Goal: Task Accomplishment & Management: Complete application form

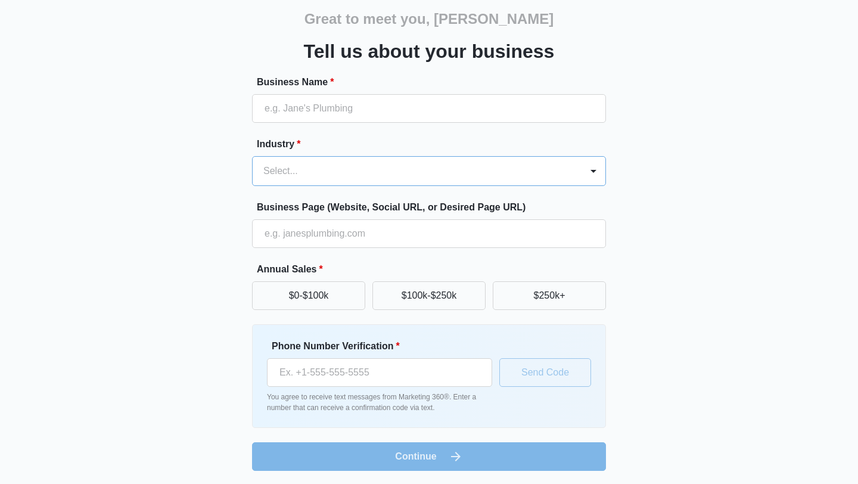
scroll to position [46, 0]
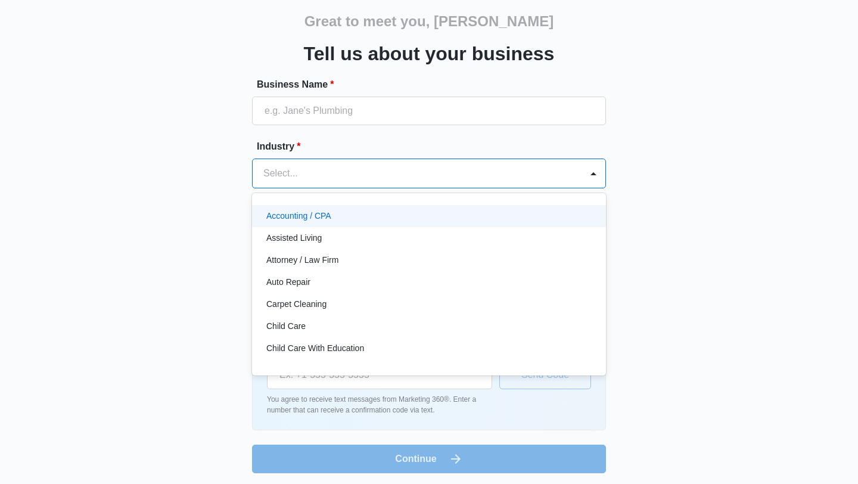
click at [331, 176] on div at bounding box center [414, 173] width 303 height 17
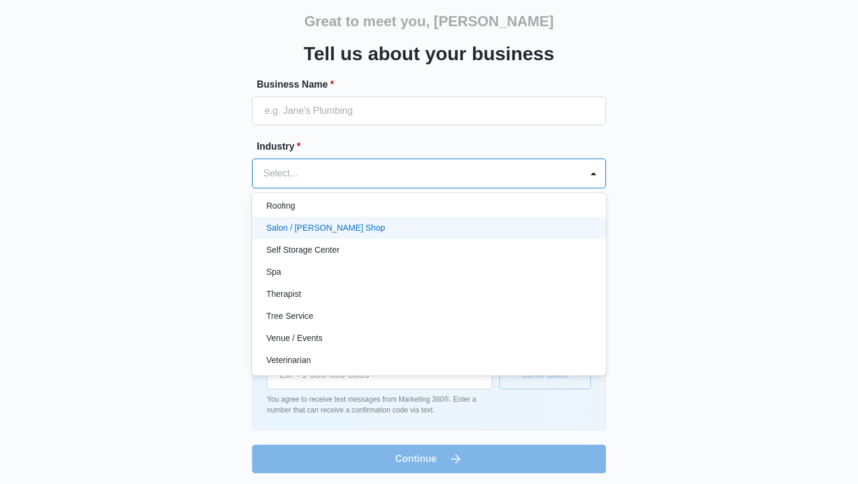
scroll to position [921, 0]
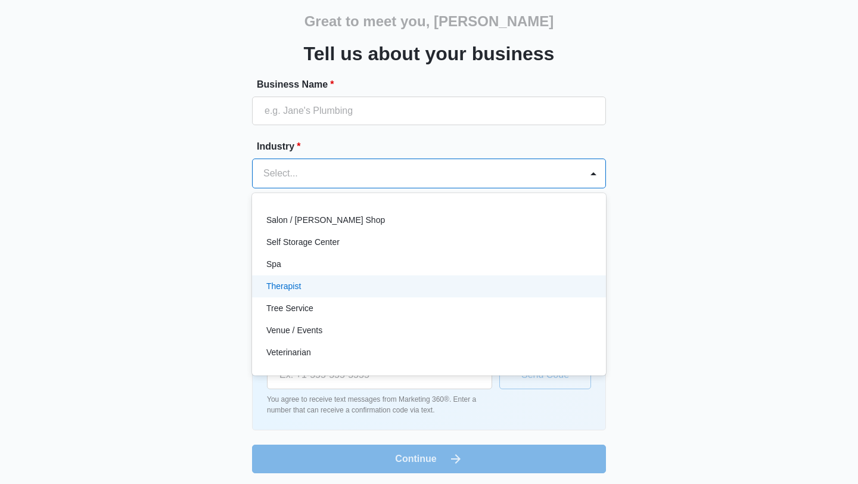
click at [480, 280] on div "Therapist" at bounding box center [427, 286] width 323 height 13
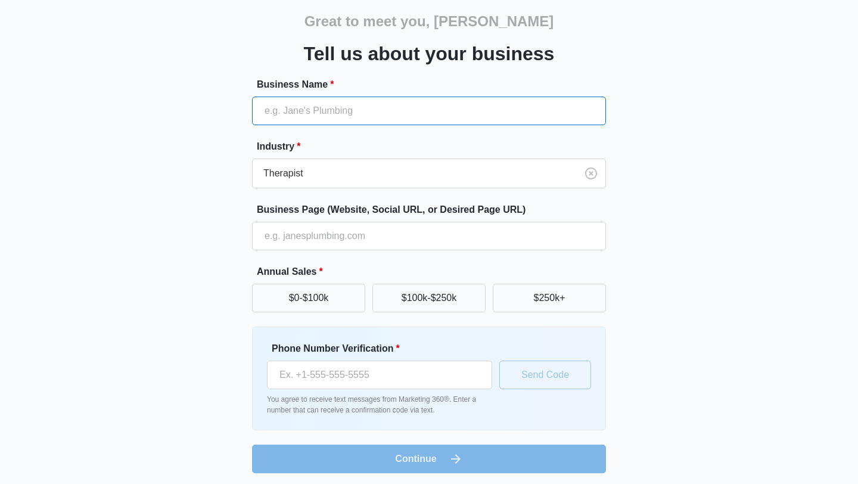
click at [367, 116] on input "Business Name *" at bounding box center [429, 110] width 354 height 29
type input "Wellness Psychotherapy Services"
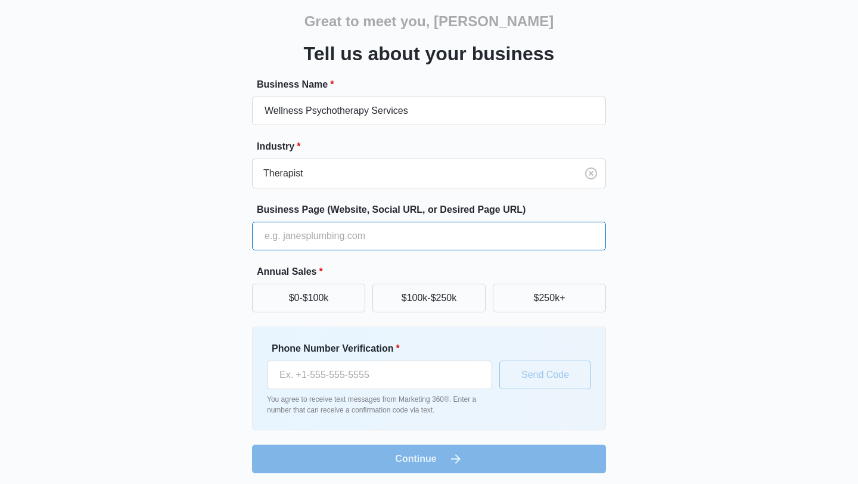
click at [338, 236] on input "Business Page (Website, Social URL, or Desired Page URL)" at bounding box center [429, 236] width 354 height 29
click at [298, 241] on input "Business Page (Website, Social URL, or Desired Page URL)" at bounding box center [429, 236] width 354 height 29
paste input "[URL][DOMAIN_NAME]"
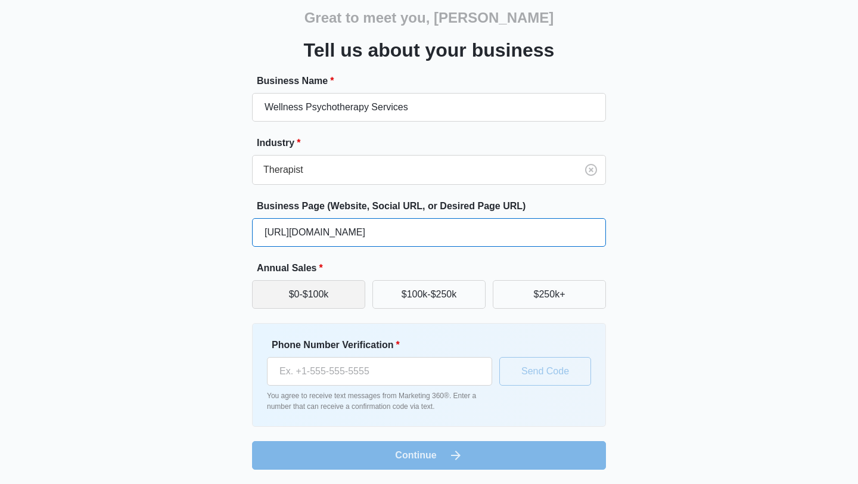
type input "[URL][DOMAIN_NAME]"
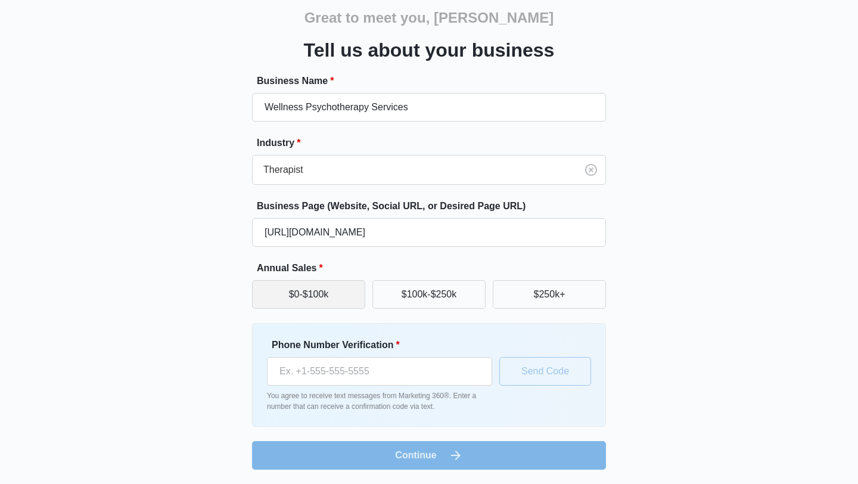
click at [348, 290] on button "$0-$100k" at bounding box center [308, 294] width 113 height 29
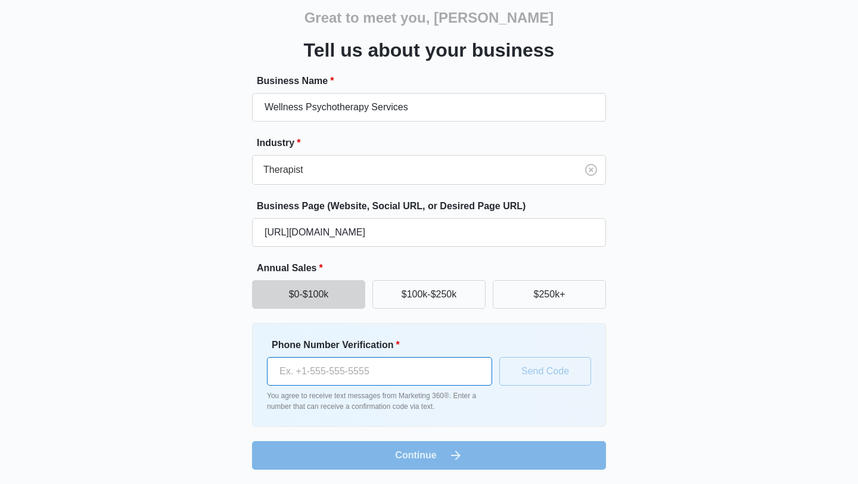
click at [380, 375] on input "Phone Number Verification *" at bounding box center [379, 371] width 225 height 29
click at [434, 457] on form "Business Name * Wellness Psychotherapy Services Industry * Therapist Business P…" at bounding box center [429, 271] width 354 height 395
click at [460, 373] on input "[PHONE_NUMBER]" at bounding box center [379, 371] width 225 height 29
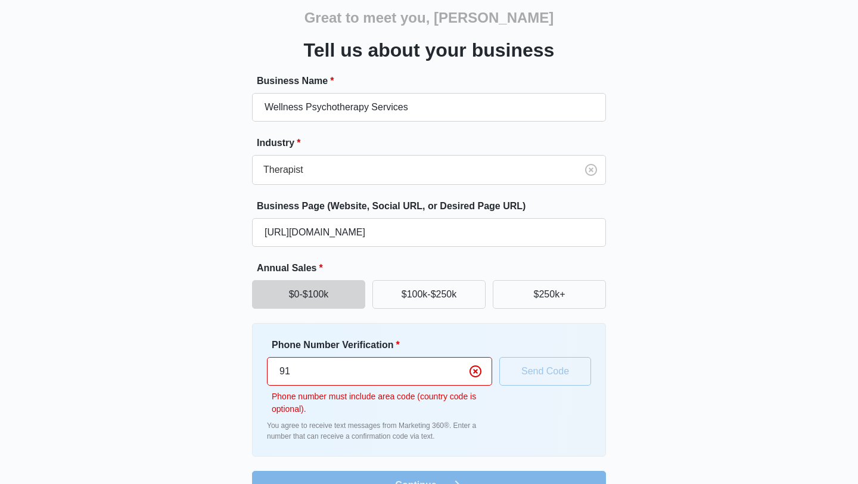
type input "9"
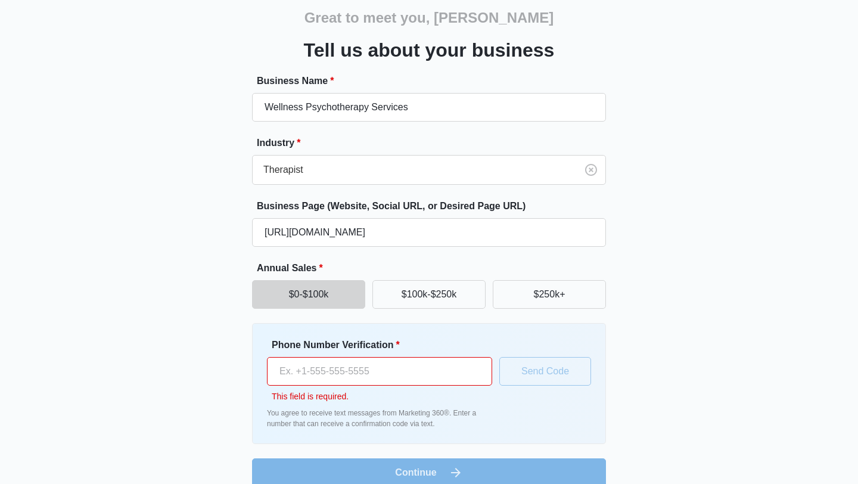
click at [700, 416] on div "Great to meet you, [PERSON_NAME] us about your business Business Name * Wellnes…" at bounding box center [428, 236] width 715 height 500
click at [403, 371] on input "Phone Number Verification *" at bounding box center [379, 371] width 225 height 29
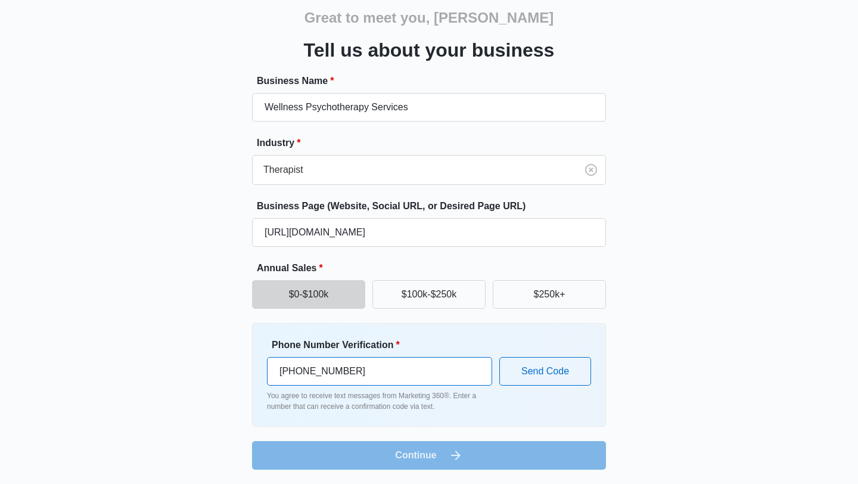
click at [278, 369] on input "[PHONE_NUMBER]" at bounding box center [379, 371] width 225 height 29
click at [310, 371] on input "[PHONE_NUMBER]" at bounding box center [379, 371] width 225 height 29
click at [289, 373] on input "[PHONE_NUMBER]" at bounding box center [379, 371] width 225 height 29
type input "[PHONE_NUMBER]"
click at [548, 374] on button "Send Code" at bounding box center [545, 371] width 92 height 29
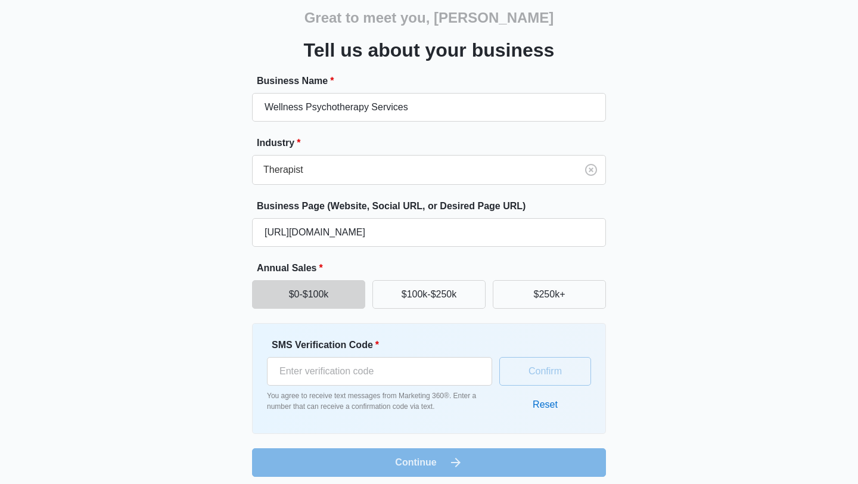
scroll to position [57, 0]
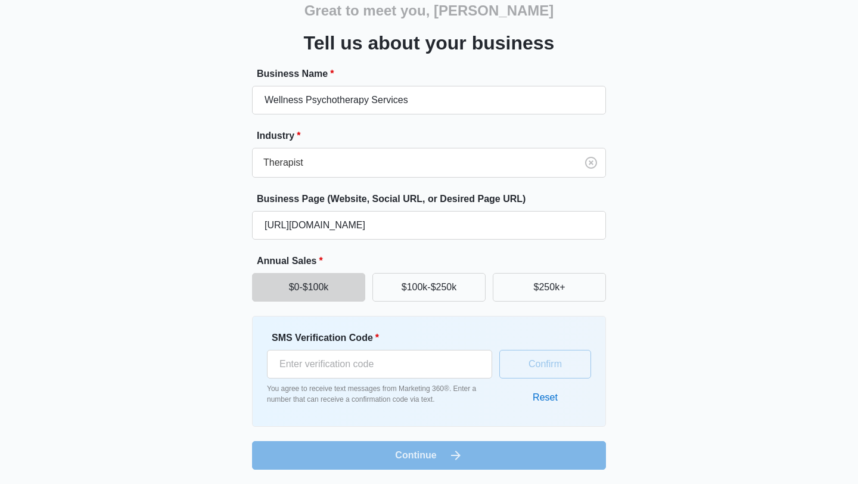
click at [460, 456] on form "Business Name * Wellness Psychotherapy Services Industry * Therapist Business P…" at bounding box center [429, 268] width 354 height 403
click at [460, 454] on form "Business Name * Wellness Psychotherapy Services Industry * Therapist Business P…" at bounding box center [429, 268] width 354 height 403
click at [413, 370] on input "SMS Verification Code *" at bounding box center [379, 364] width 225 height 29
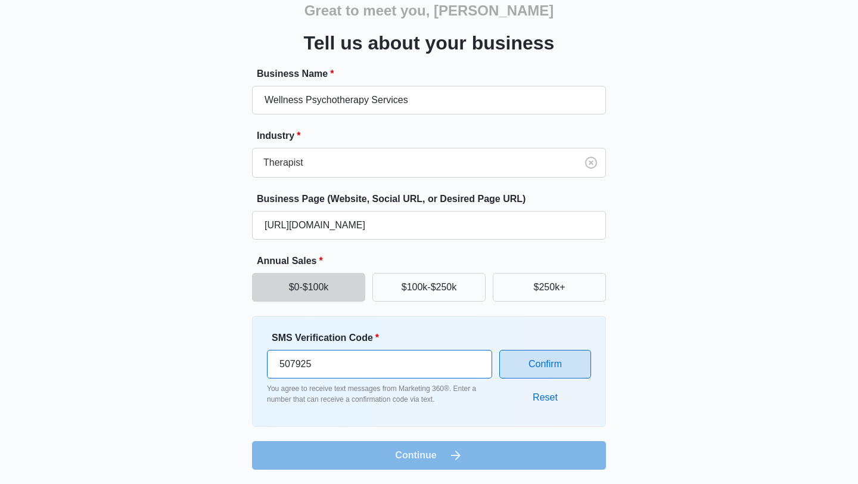
type input "507925"
click at [563, 367] on button "Confirm" at bounding box center [545, 364] width 92 height 29
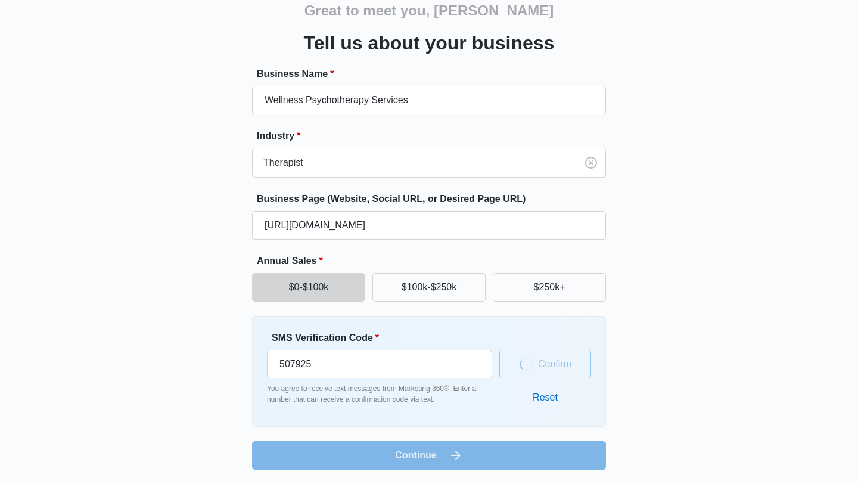
scroll to position [50, 0]
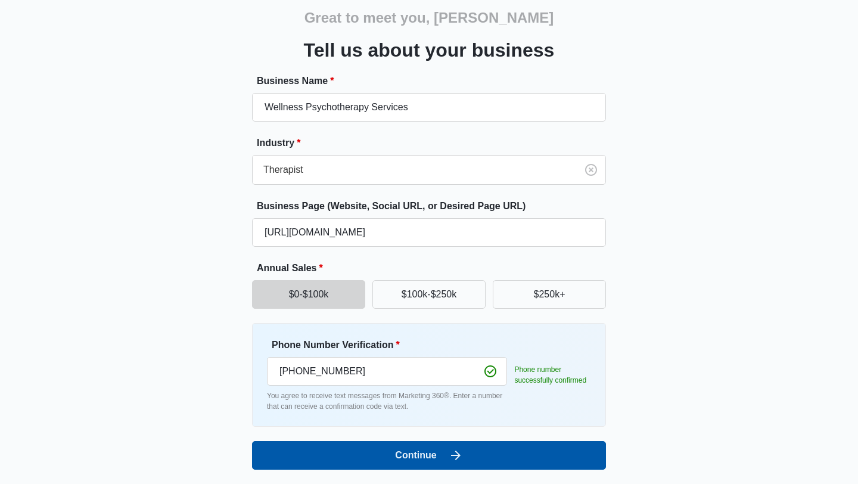
click at [479, 452] on button "Continue" at bounding box center [429, 455] width 354 height 29
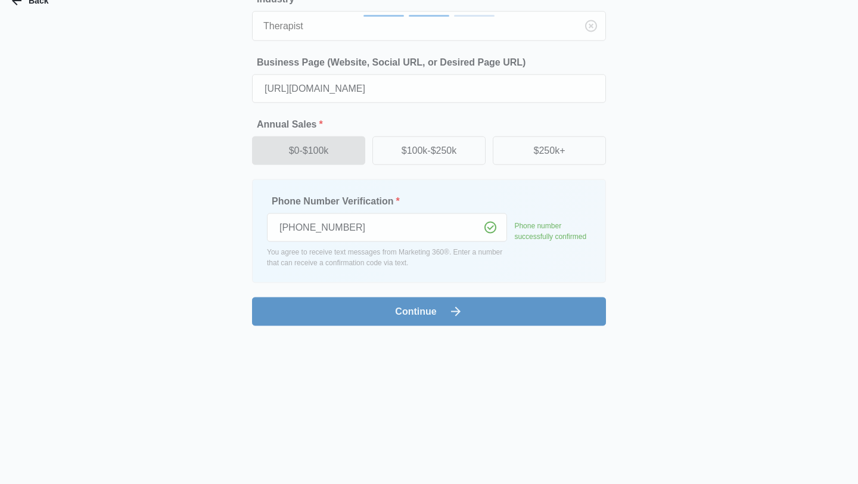
scroll to position [0, 0]
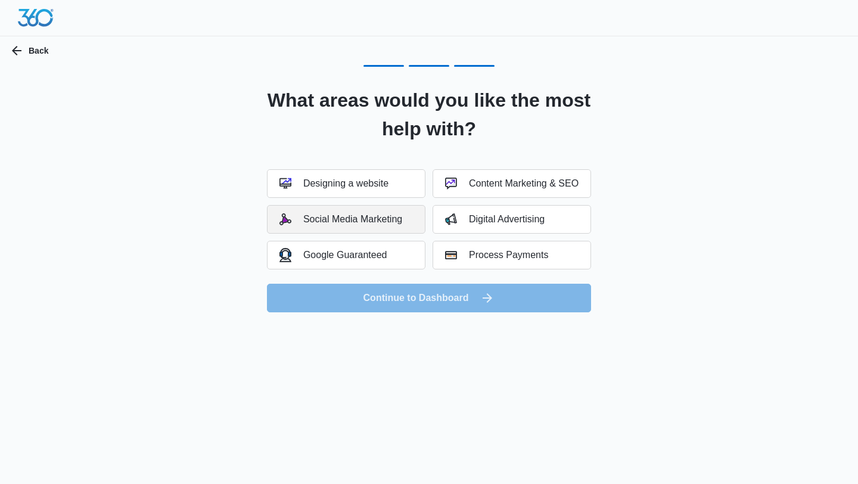
click at [359, 219] on div "Social Media Marketing" at bounding box center [340, 219] width 123 height 12
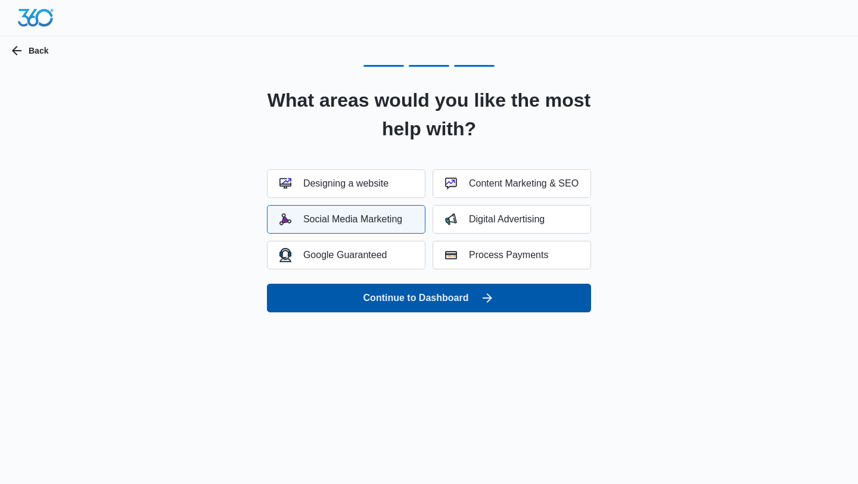
click at [427, 304] on button "Continue to Dashboard" at bounding box center [429, 297] width 324 height 29
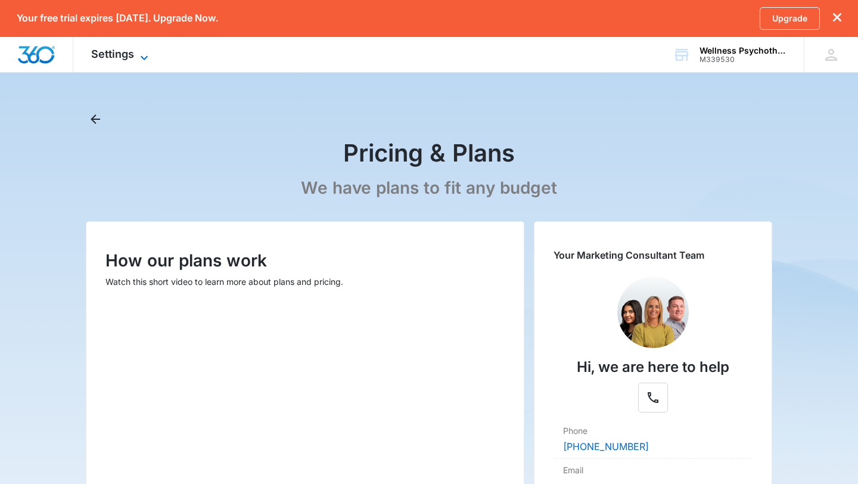
click at [144, 57] on icon at bounding box center [144, 58] width 14 height 14
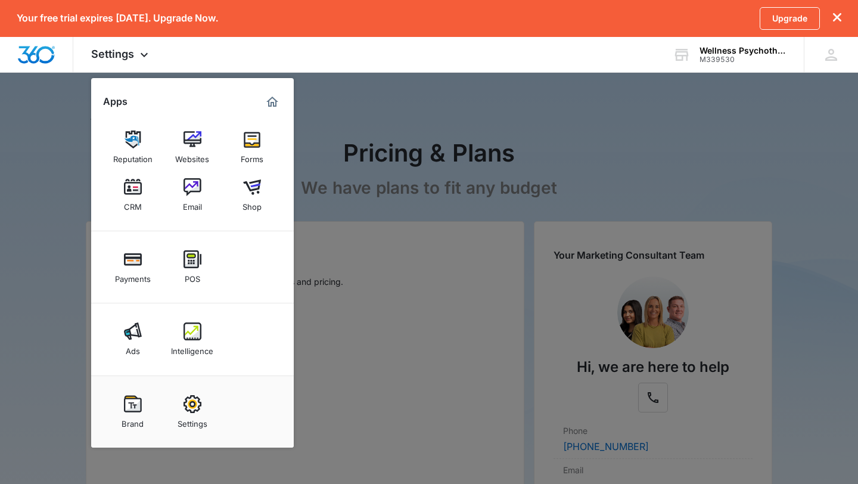
click at [497, 95] on div at bounding box center [429, 242] width 858 height 484
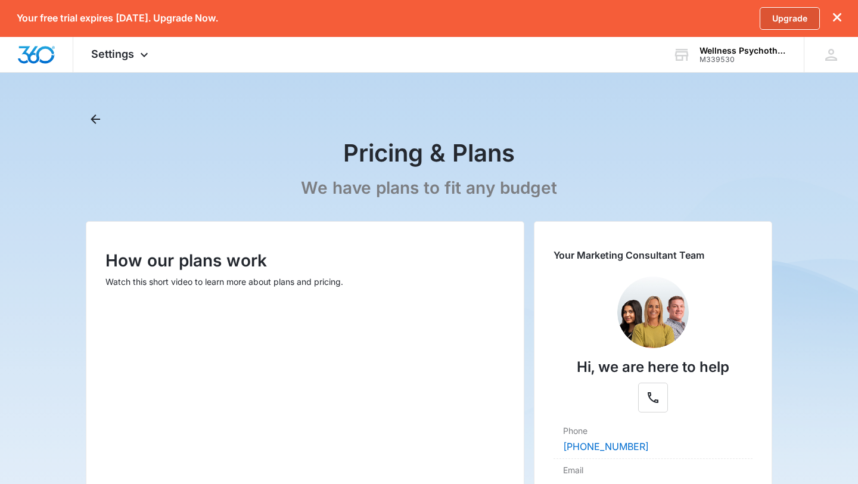
click at [787, 18] on link "Upgrade" at bounding box center [789, 18] width 60 height 23
click at [790, 21] on link "Upgrade" at bounding box center [789, 18] width 60 height 23
click at [840, 17] on icon "dismiss this dialog" at bounding box center [837, 17] width 8 height 8
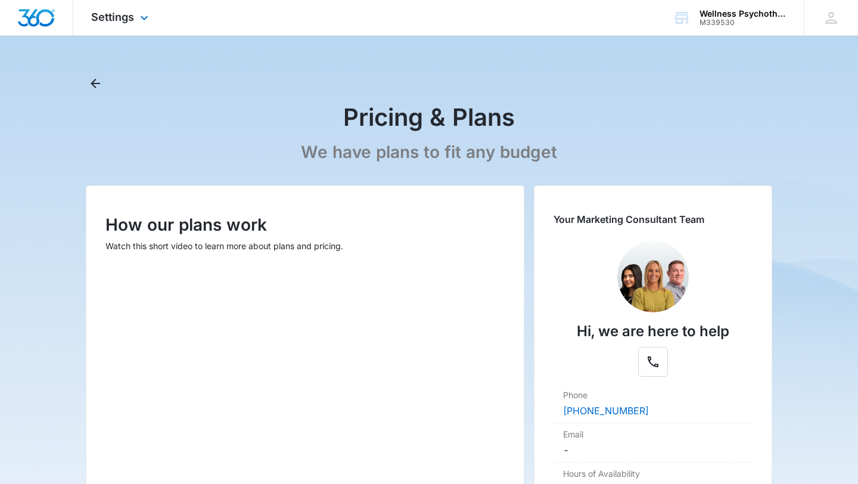
click at [33, 13] on img "Dashboard" at bounding box center [36, 18] width 38 height 18
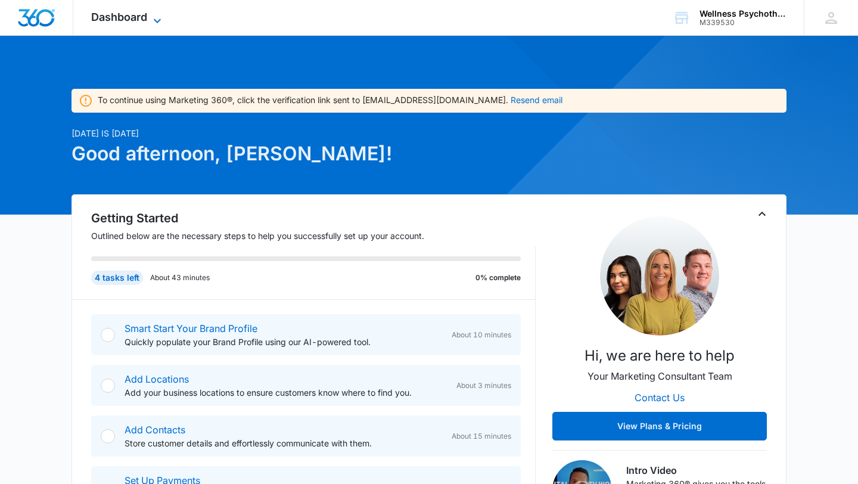
click at [161, 19] on icon at bounding box center [157, 21] width 14 height 14
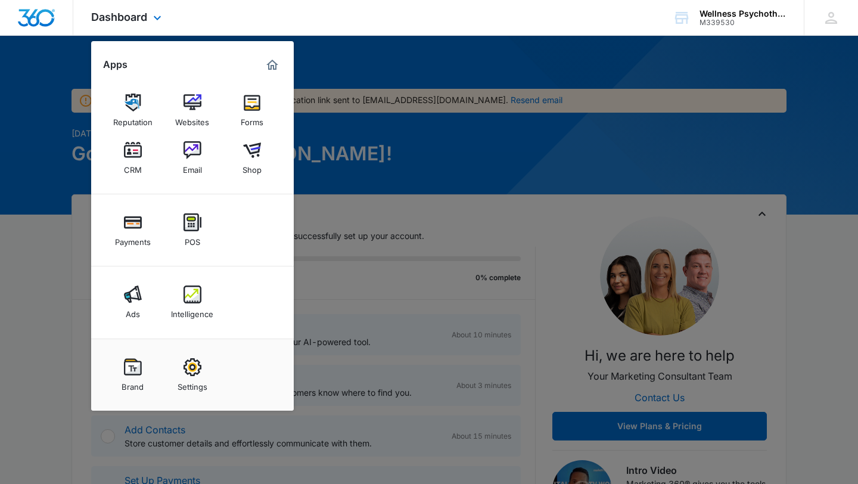
click at [253, 22] on div "Dashboard Apps Reputation Websites Forms CRM Email Shop Payments POS Ads Intell…" at bounding box center [429, 18] width 858 height 36
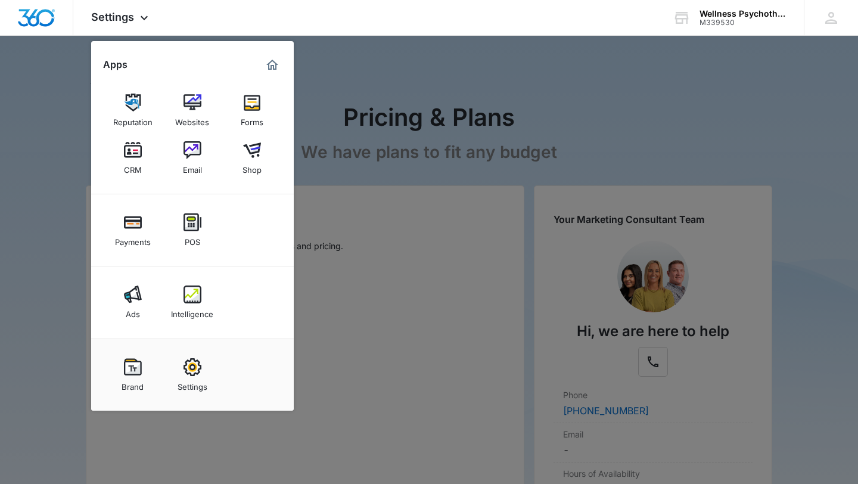
click at [316, 63] on div at bounding box center [429, 242] width 858 height 484
